Goal: Register for event/course

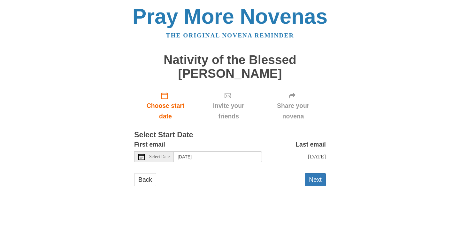
click at [157, 156] on span "Select Date" at bounding box center [159, 156] width 20 height 4
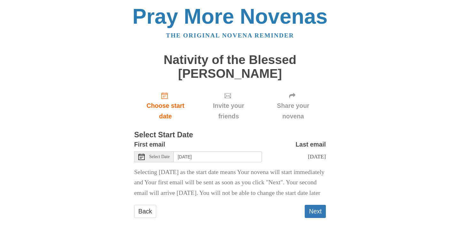
click at [158, 157] on span "Select Date" at bounding box center [159, 156] width 20 height 4
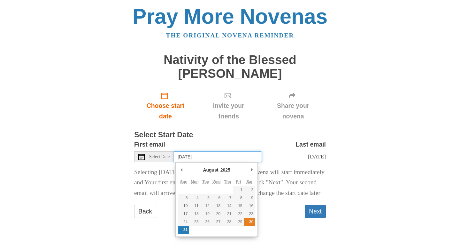
type input "Saturday, August 30th"
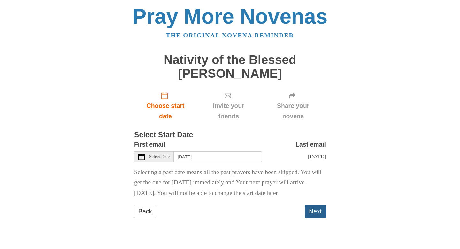
click at [315, 211] on button "Next" at bounding box center [315, 211] width 21 height 13
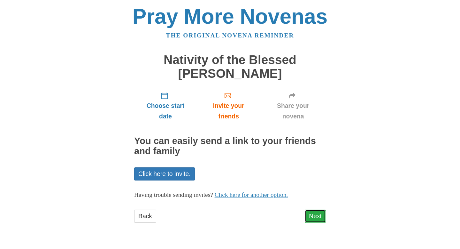
click at [313, 217] on link "Next" at bounding box center [315, 215] width 21 height 13
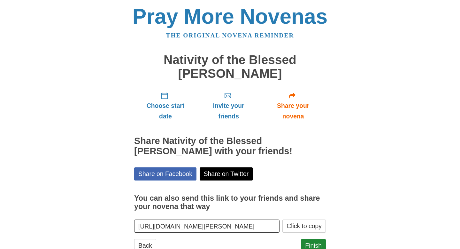
scroll to position [22, 0]
